Goal: Transaction & Acquisition: Obtain resource

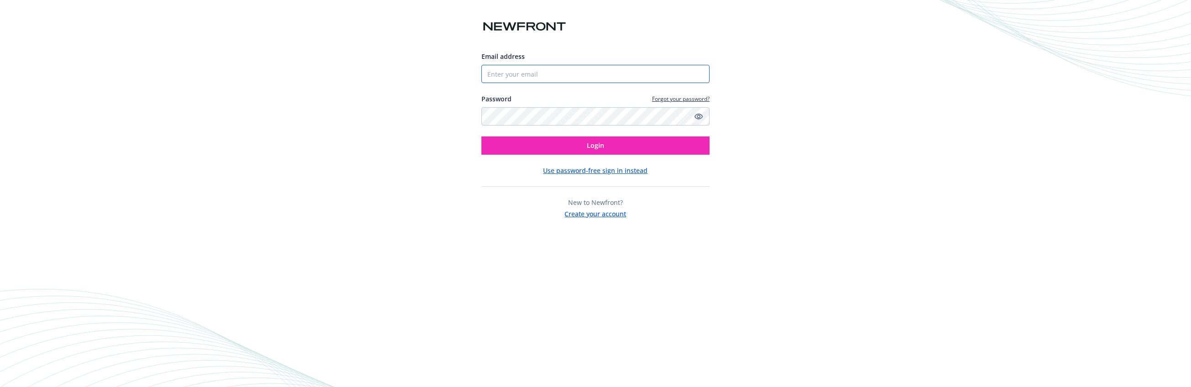
click at [541, 74] on input "Email address" at bounding box center [596, 74] width 228 height 18
type input "[EMAIL_ADDRESS][DOMAIN_NAME]"
click at [523, 146] on button "Login" at bounding box center [596, 145] width 228 height 18
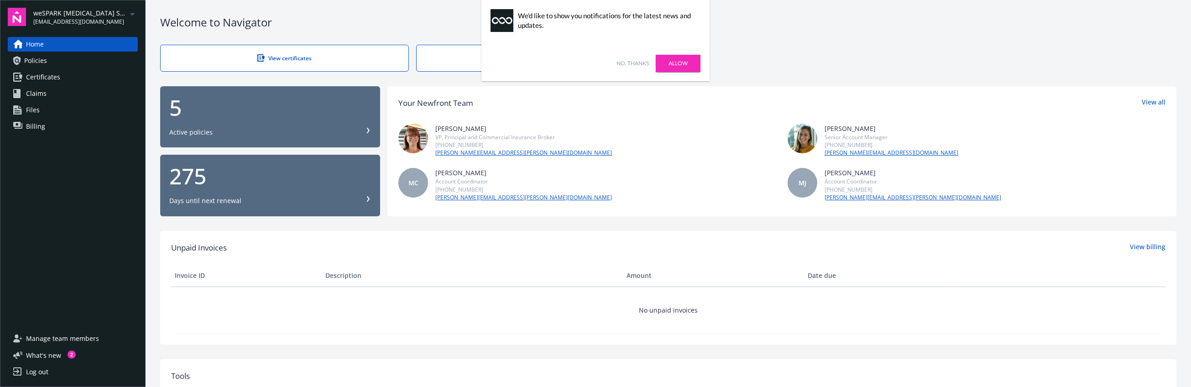
click at [635, 63] on link "No, thanks" at bounding box center [633, 63] width 32 height 8
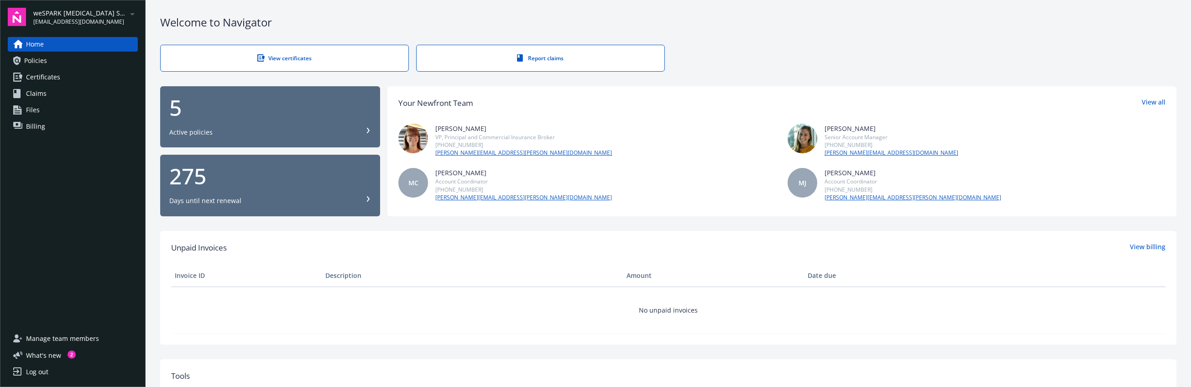
click at [218, 121] on div "5 Active policies" at bounding box center [270, 117] width 202 height 40
click at [36, 373] on div "Log out" at bounding box center [37, 372] width 22 height 15
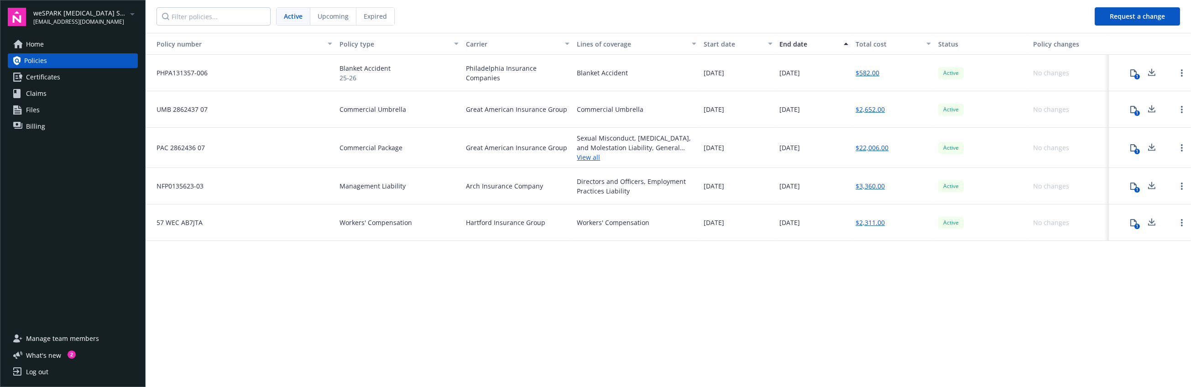
click at [36, 128] on span "Billing" at bounding box center [35, 126] width 19 height 15
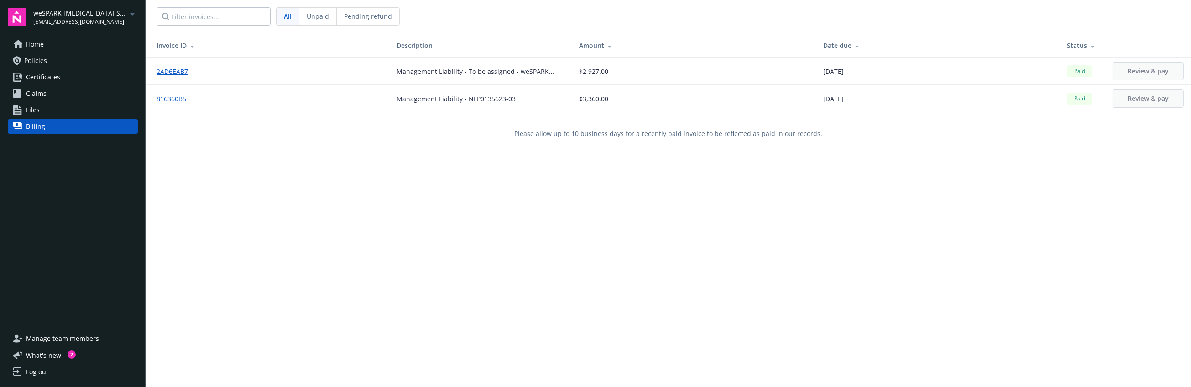
click at [174, 100] on link "816360B5" at bounding box center [175, 99] width 37 height 10
click at [39, 127] on span "Billing" at bounding box center [35, 126] width 19 height 15
click at [27, 91] on span "Claims" at bounding box center [36, 93] width 21 height 15
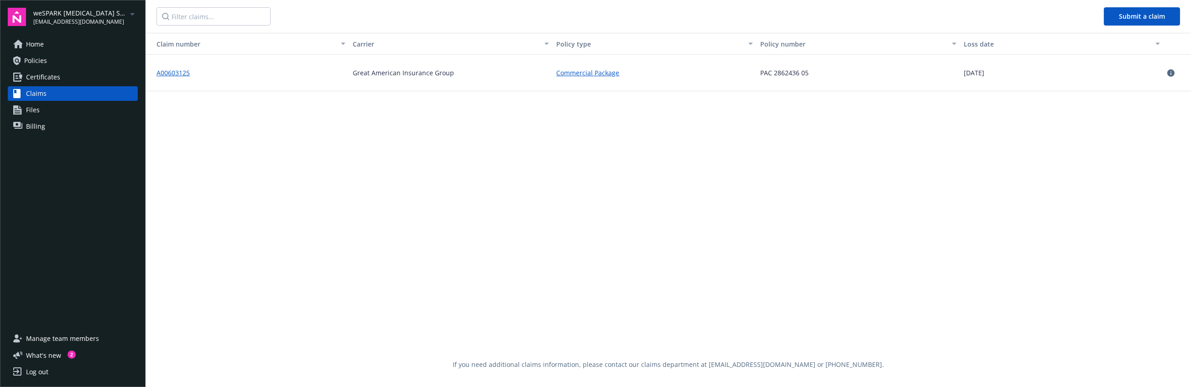
click at [37, 61] on span "Policies" at bounding box center [35, 60] width 23 height 15
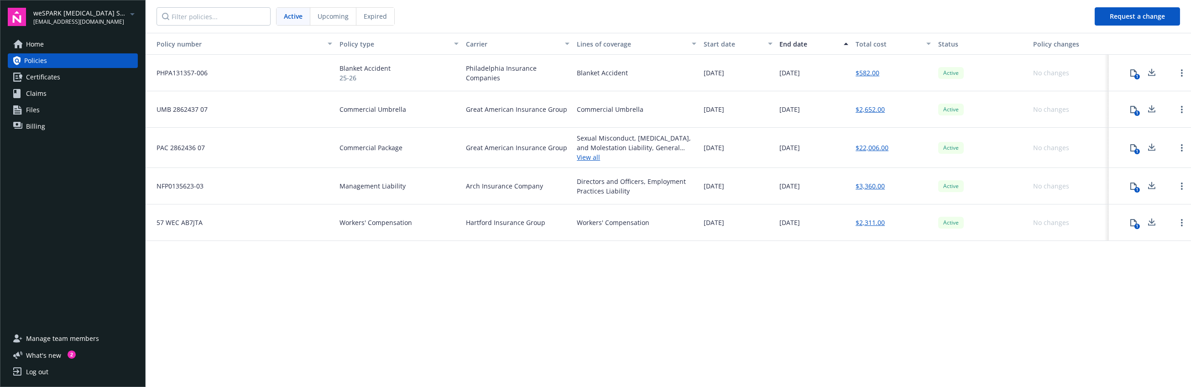
click at [872, 189] on link "$3,360.00" at bounding box center [870, 186] width 29 height 10
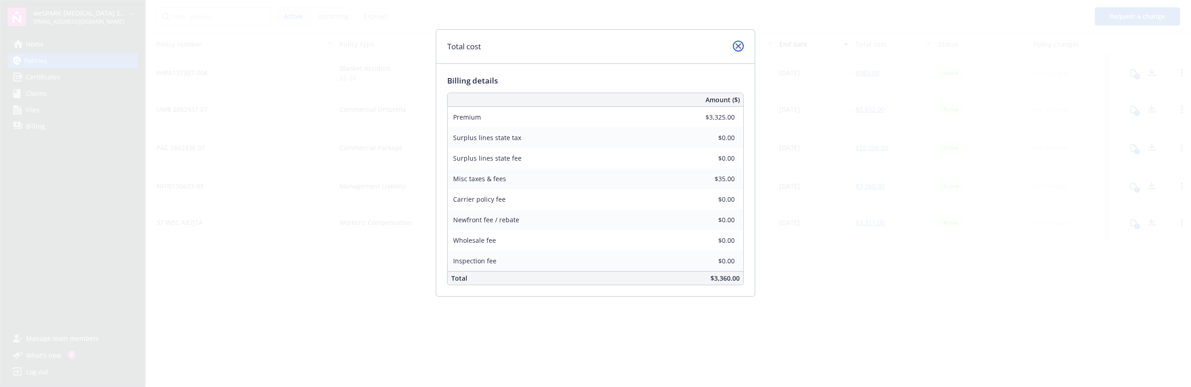
click at [740, 44] on icon "close" at bounding box center [738, 45] width 5 height 5
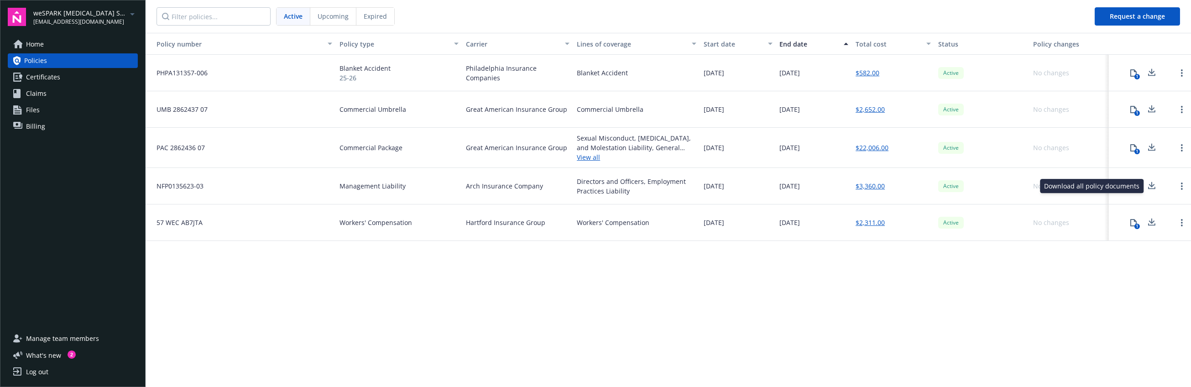
click at [1151, 186] on icon at bounding box center [1152, 184] width 6 height 5
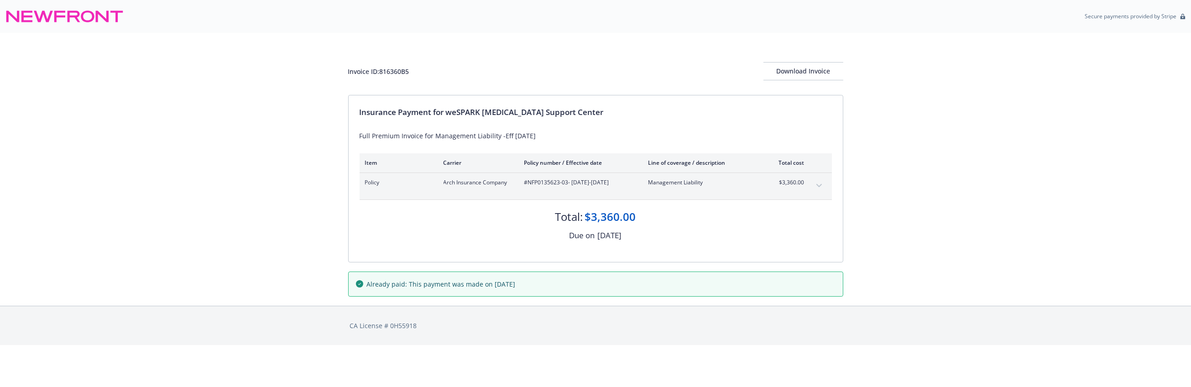
click at [820, 184] on icon "expand content" at bounding box center [819, 186] width 5 height 4
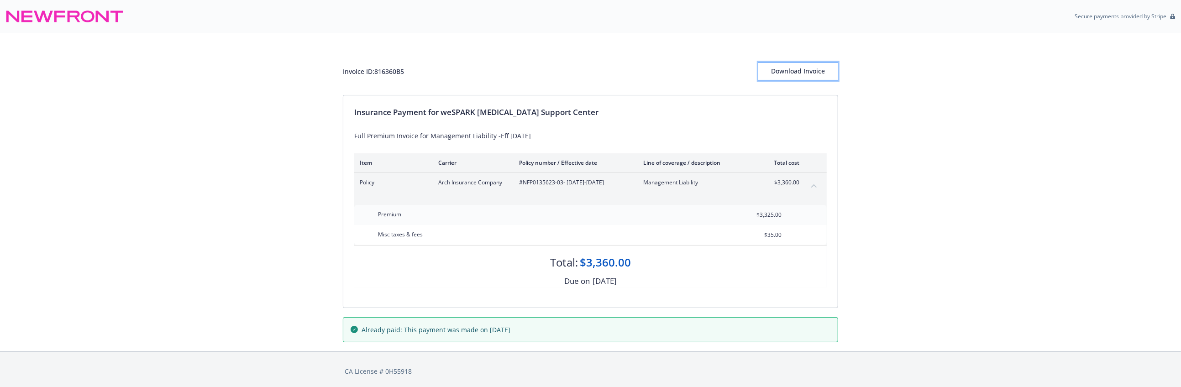
click at [791, 69] on div "Download Invoice" at bounding box center [798, 71] width 80 height 17
